Goal: Transaction & Acquisition: Purchase product/service

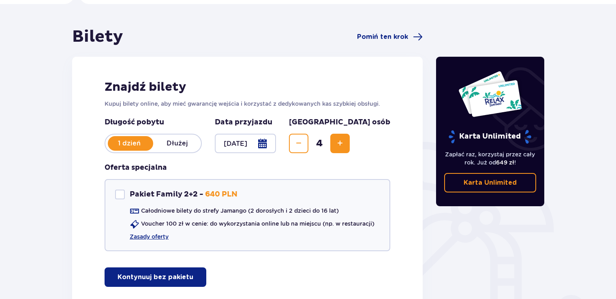
scroll to position [77, 0]
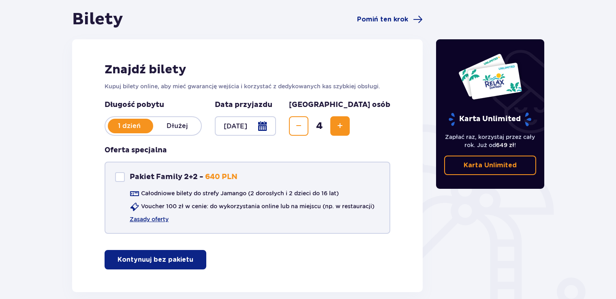
click at [118, 174] on div "Pakiet Family 2+2" at bounding box center [120, 177] width 10 height 10
checkbox input "true"
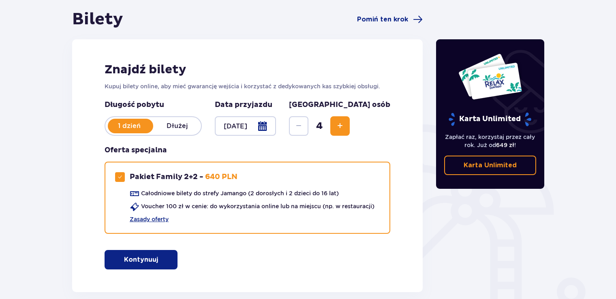
click at [157, 263] on span "button" at bounding box center [160, 260] width 10 height 10
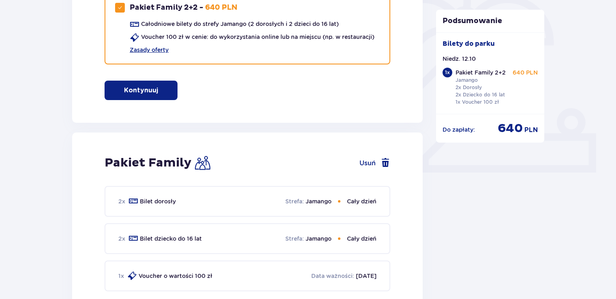
scroll to position [0, 0]
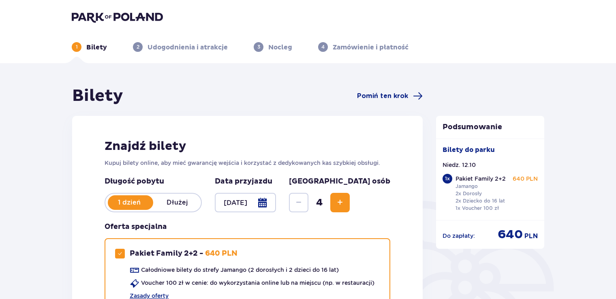
click at [123, 13] on img at bounding box center [117, 16] width 91 height 11
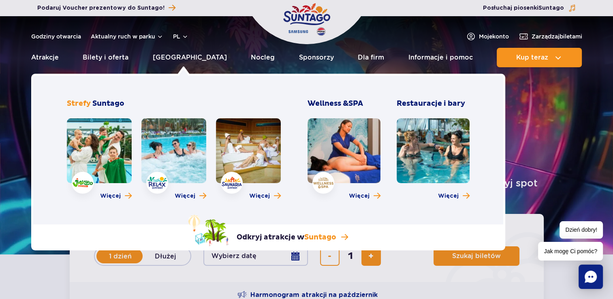
click at [110, 157] on link at bounding box center [99, 150] width 65 height 65
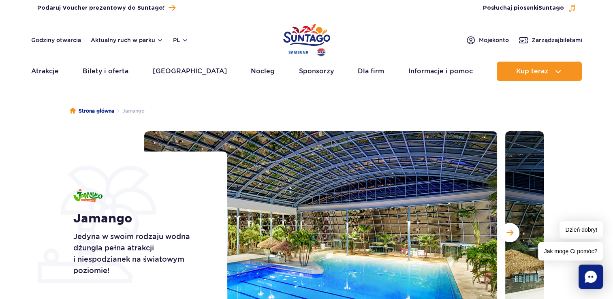
click at [573, 166] on section "Jamango Jedyna w swoim rodzaju wodna dżungla pełna atrakcji i niespodzianek na …" at bounding box center [306, 232] width 613 height 202
click at [215, 159] on div "Jamango Jedyna w swoim rodzaju wodna dżungla pełna atrakcji i niespodzianek na …" at bounding box center [145, 232] width 164 height 162
click at [507, 234] on span "Następny slajd" at bounding box center [509, 232] width 7 height 7
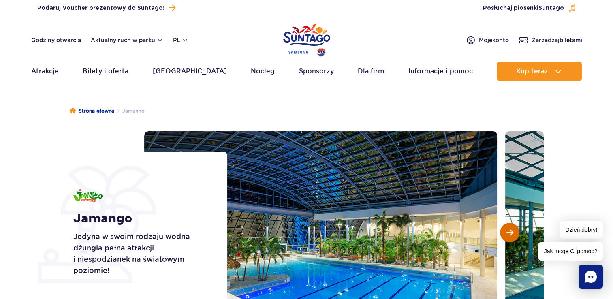
click at [512, 238] on button "Następny slajd" at bounding box center [509, 232] width 19 height 19
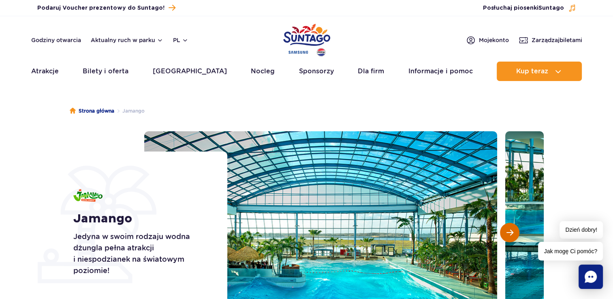
click at [512, 238] on button "Następny slajd" at bounding box center [509, 232] width 19 height 19
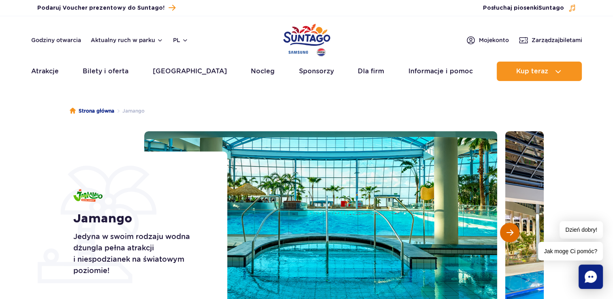
click at [512, 238] on button "Następny slajd" at bounding box center [509, 232] width 19 height 19
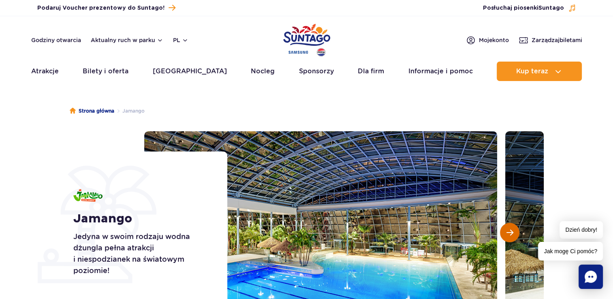
click at [512, 238] on button "Następny slajd" at bounding box center [509, 232] width 19 height 19
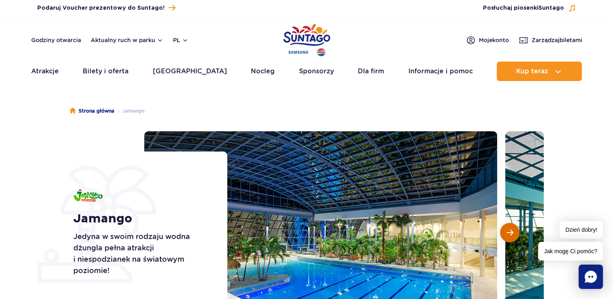
click at [512, 238] on button "Następny slajd" at bounding box center [509, 232] width 19 height 19
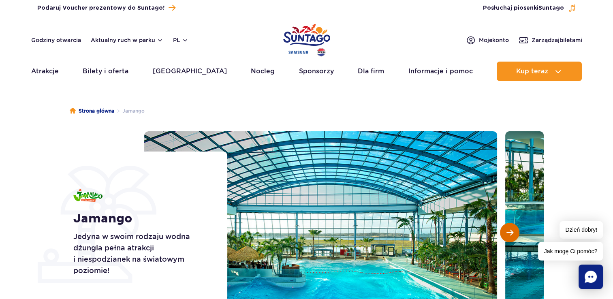
click at [512, 238] on button "Następny slajd" at bounding box center [509, 232] width 19 height 19
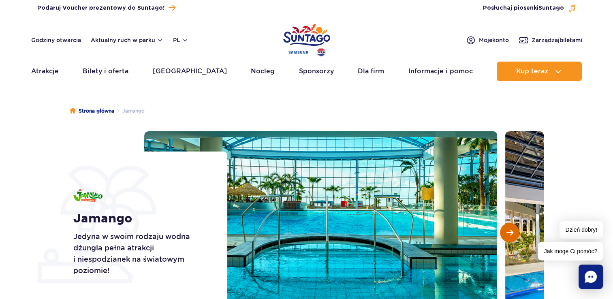
click at [512, 238] on button "Następny slajd" at bounding box center [509, 232] width 19 height 19
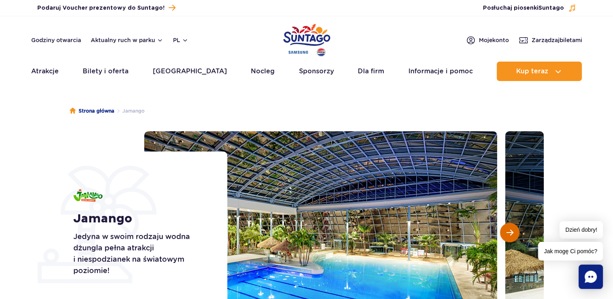
click at [512, 238] on button "Następny slajd" at bounding box center [509, 232] width 19 height 19
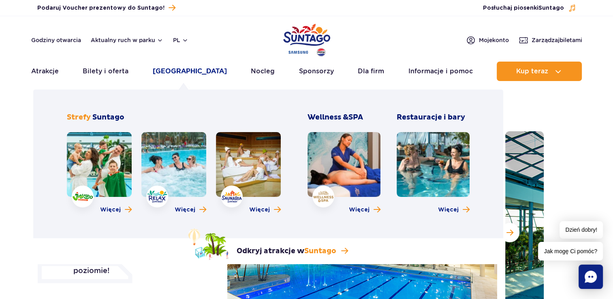
click at [189, 75] on link "[GEOGRAPHIC_DATA]" at bounding box center [190, 71] width 74 height 19
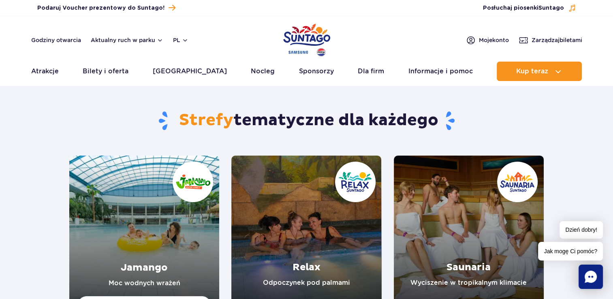
click at [317, 241] on link "Relax" at bounding box center [306, 230] width 150 height 150
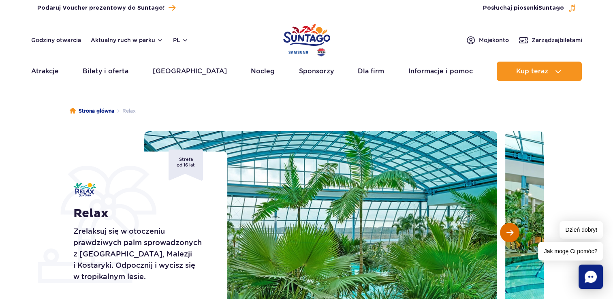
click at [515, 236] on button "Następny slajd" at bounding box center [509, 232] width 19 height 19
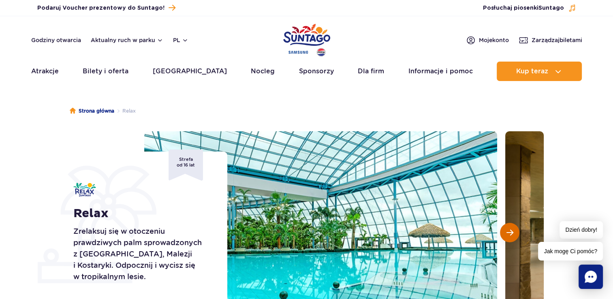
click at [515, 236] on button "Następny slajd" at bounding box center [509, 232] width 19 height 19
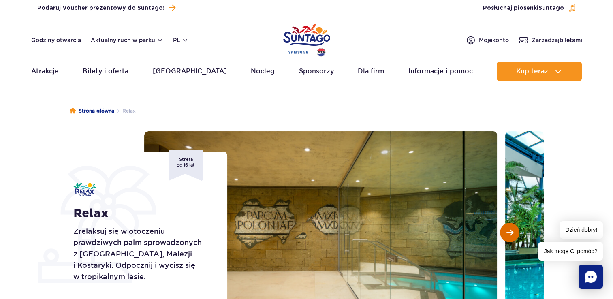
click at [515, 236] on button "Następny slajd" at bounding box center [509, 232] width 19 height 19
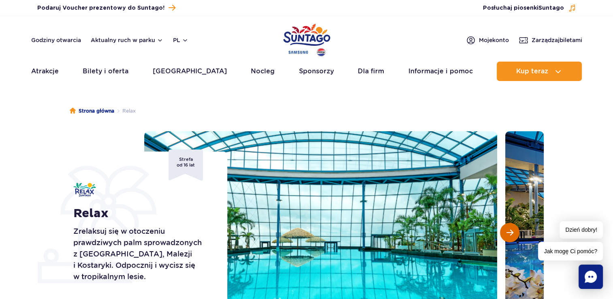
click at [515, 236] on button "Następny slajd" at bounding box center [509, 232] width 19 height 19
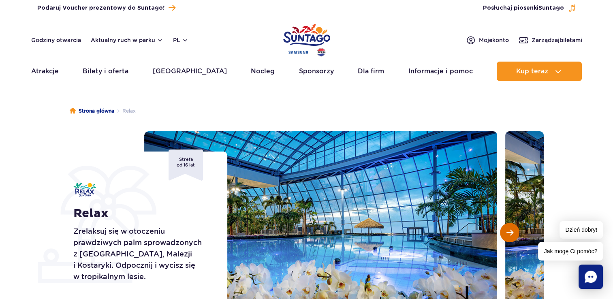
click at [515, 236] on button "Następny slajd" at bounding box center [509, 232] width 19 height 19
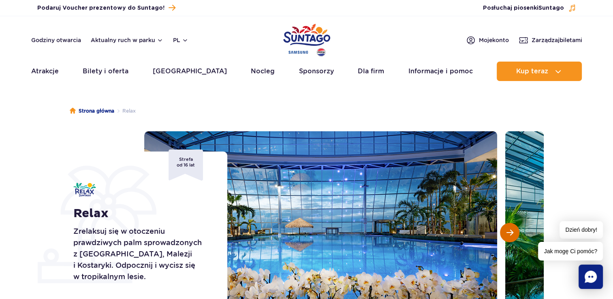
click at [515, 236] on button "Następny slajd" at bounding box center [509, 232] width 19 height 19
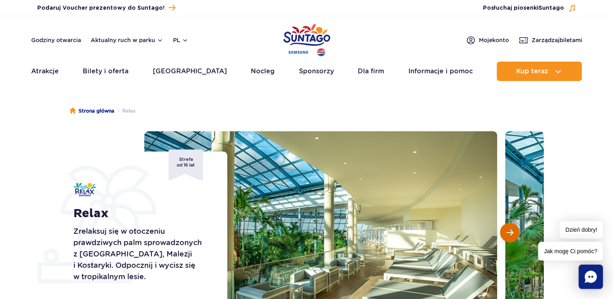
click at [515, 236] on button "Następny slajd" at bounding box center [509, 232] width 19 height 19
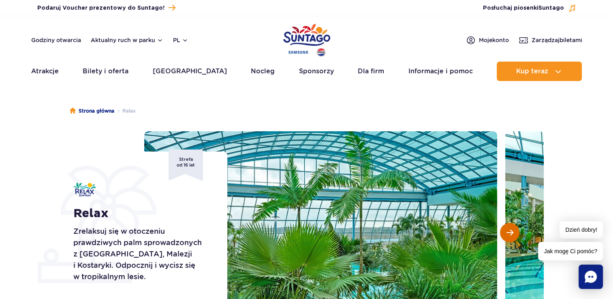
click at [515, 236] on button "Następny slajd" at bounding box center [509, 232] width 19 height 19
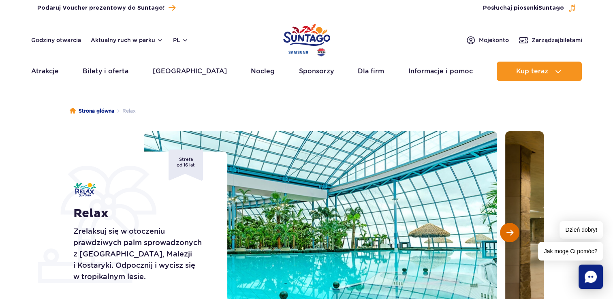
click at [515, 236] on button "Następny slajd" at bounding box center [509, 232] width 19 height 19
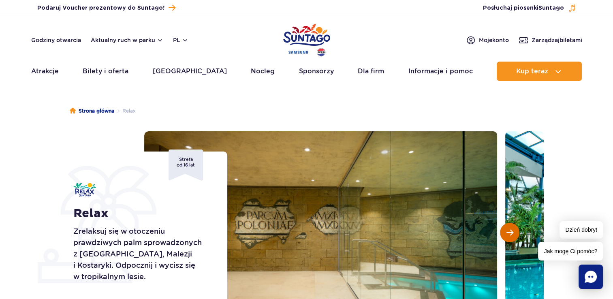
click at [515, 236] on button "Następny slajd" at bounding box center [509, 232] width 19 height 19
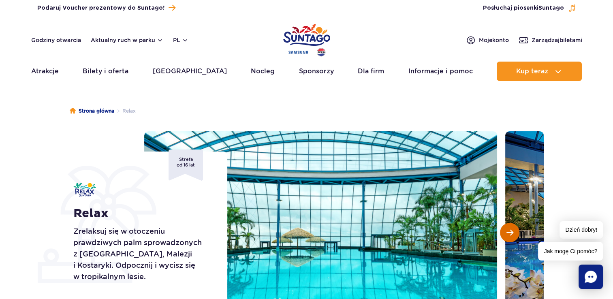
click at [515, 236] on button "Następny slajd" at bounding box center [509, 232] width 19 height 19
